Goal: Task Accomplishment & Management: Manage account settings

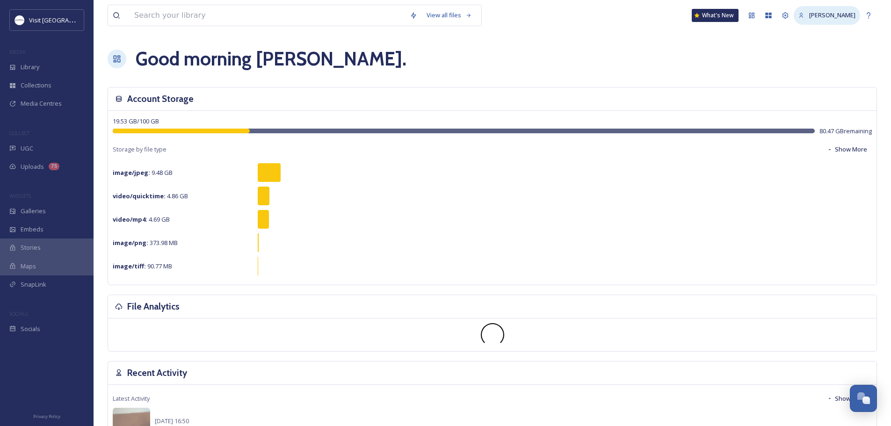
click at [838, 17] on span "[PERSON_NAME]" at bounding box center [832, 15] width 46 height 8
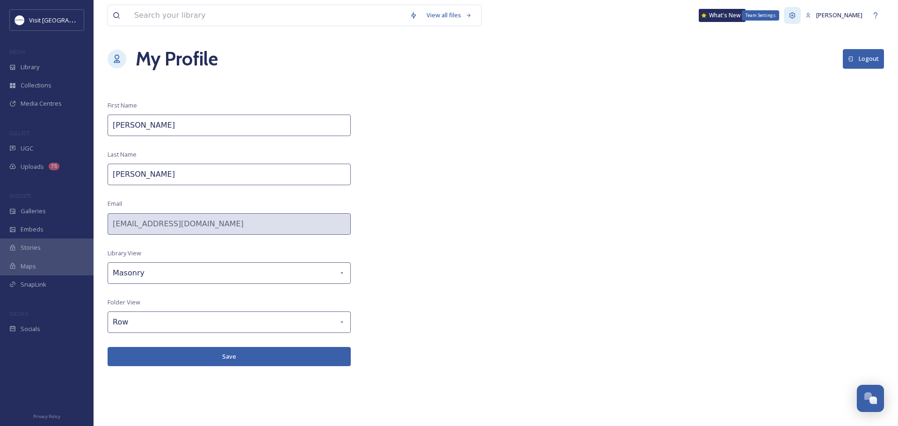
click at [796, 13] on icon at bounding box center [791, 15] width 7 height 7
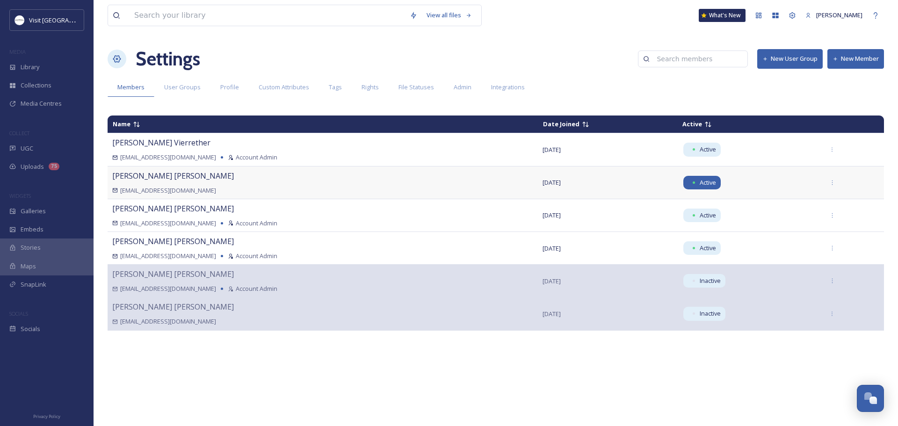
click at [700, 182] on span "Active" at bounding box center [708, 182] width 16 height 9
click at [832, 184] on icon at bounding box center [832, 182] width 1 height 5
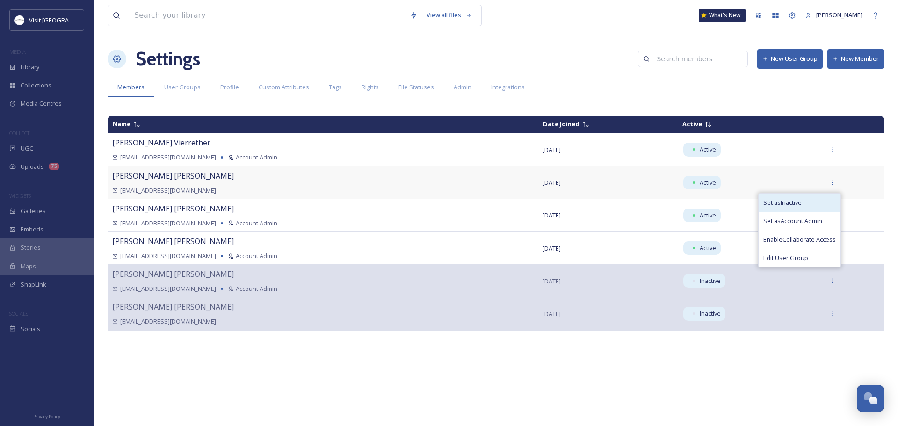
click at [793, 200] on span "Set as Inactive" at bounding box center [782, 202] width 38 height 9
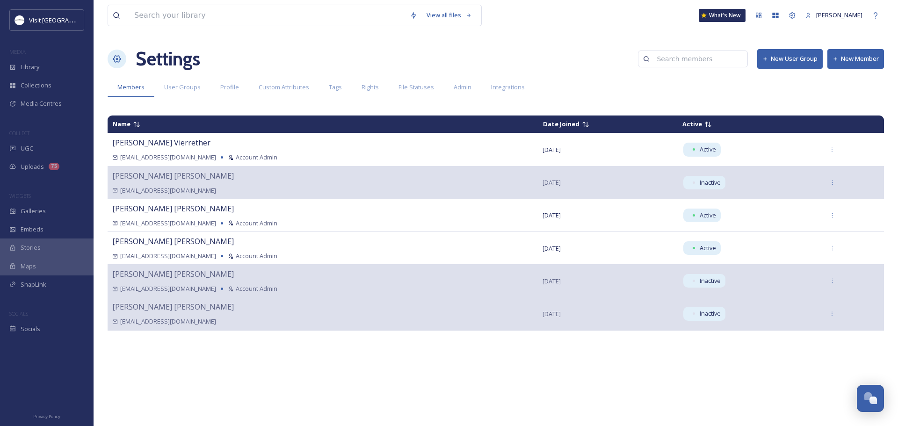
click at [327, 368] on div "Name Date Joined Active [PERSON_NAME] [EMAIL_ADDRESS][DOMAIN_NAME] Account Admi…" at bounding box center [496, 265] width 776 height 309
click at [829, 249] on icon at bounding box center [832, 248] width 6 height 6
click at [829, 248] on icon at bounding box center [832, 248] width 6 height 6
click at [440, 387] on div "Name Date Joined Active [PERSON_NAME] [EMAIL_ADDRESS][DOMAIN_NAME] Account Admi…" at bounding box center [496, 265] width 776 height 309
